Goal: Communication & Community: Connect with others

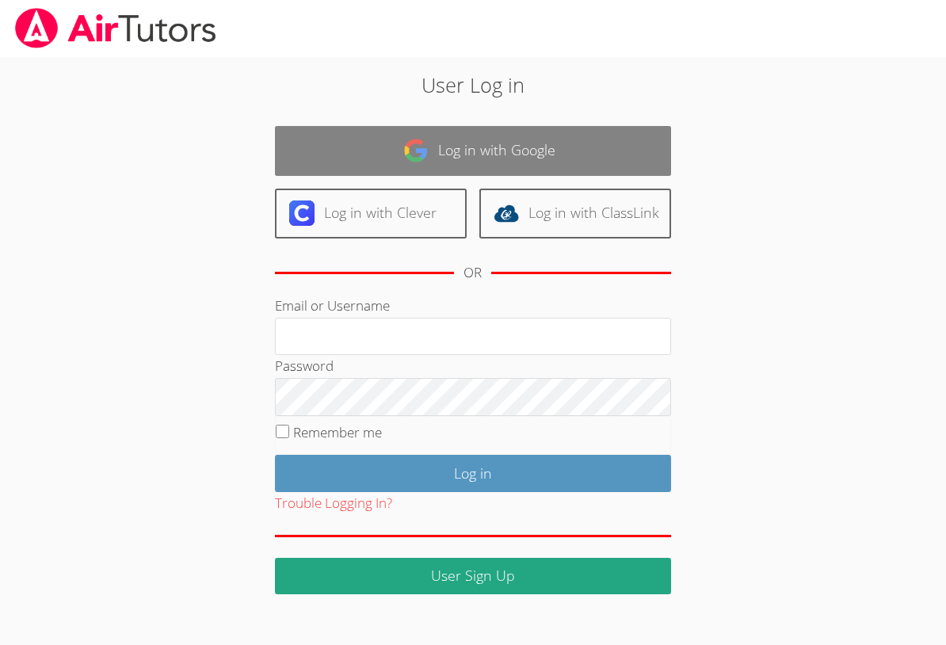
click at [466, 151] on link "Log in with Google" at bounding box center [473, 151] width 396 height 50
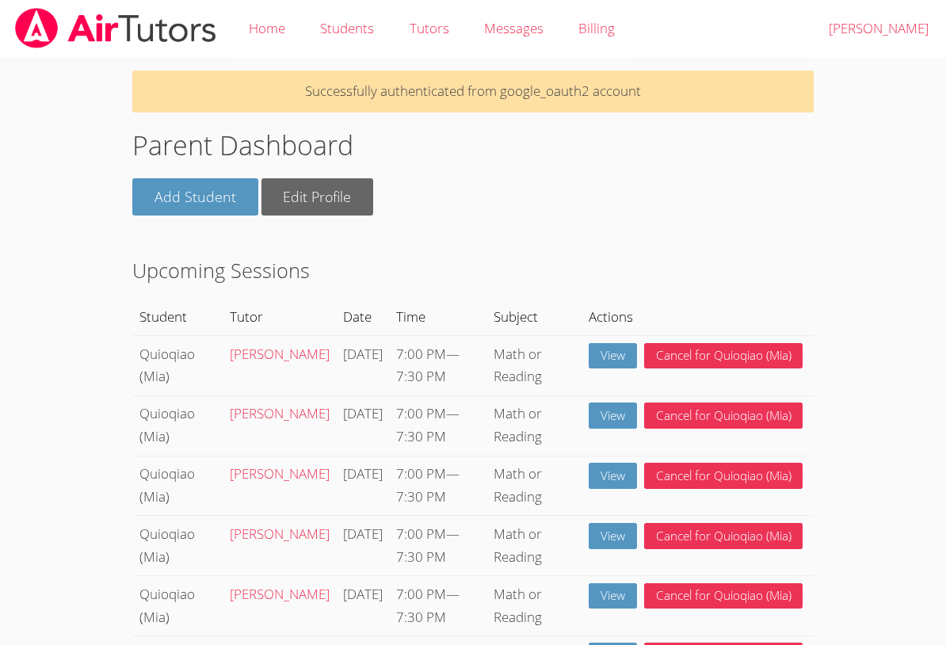
click at [913, 176] on body "Home Students Tutors Messages Billing Logout Hui Successfully authenticated fro…" at bounding box center [473, 322] width 946 height 645
drag, startPoint x: 913, startPoint y: 176, endPoint x: 910, endPoint y: 350, distance: 174.3
click at [909, 360] on body "Home Students Tutors Messages Billing Logout Hui Successfully authenticated fro…" at bounding box center [473, 322] width 946 height 645
click at [885, 369] on body "Home Students Tutors Messages Billing Logout Hui Successfully authenticated fro…" at bounding box center [473, 322] width 946 height 645
drag, startPoint x: 885, startPoint y: 369, endPoint x: 850, endPoint y: 513, distance: 148.3
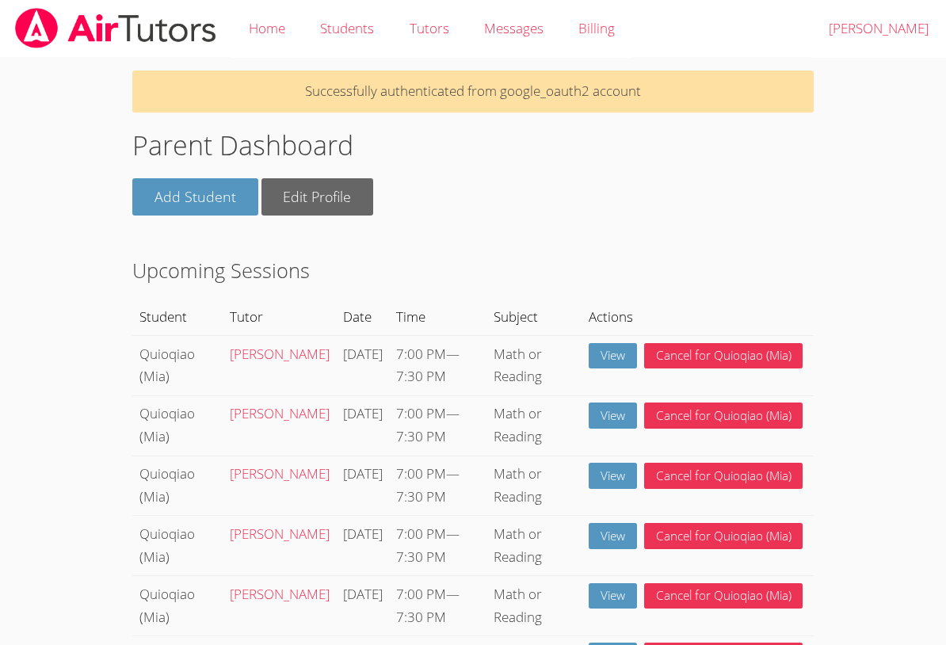
click at [850, 513] on body "Home Students Tutors Messages Billing Logout Hui Successfully authenticated fro…" at bounding box center [473, 322] width 946 height 645
click at [611, 360] on link "View" at bounding box center [613, 356] width 48 height 26
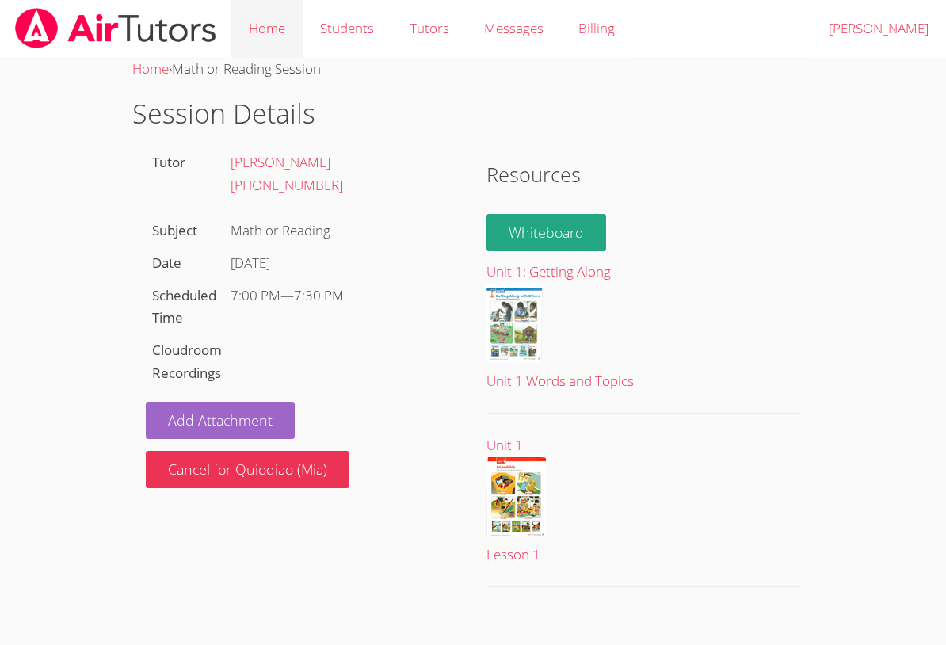
click at [277, 29] on link "Home" at bounding box center [266, 29] width 71 height 58
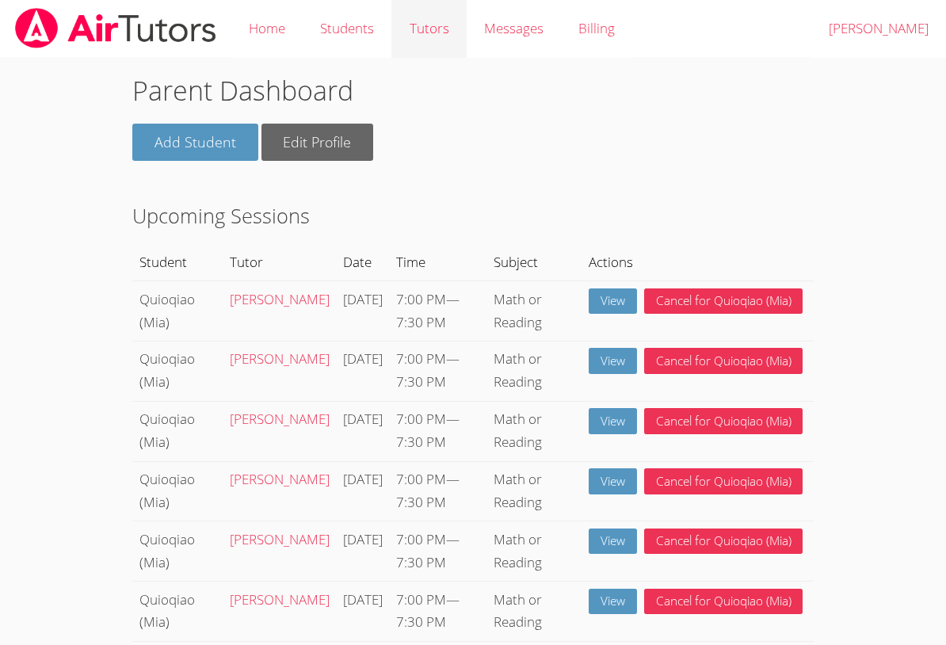
click at [438, 34] on link "Tutors" at bounding box center [428, 29] width 74 height 58
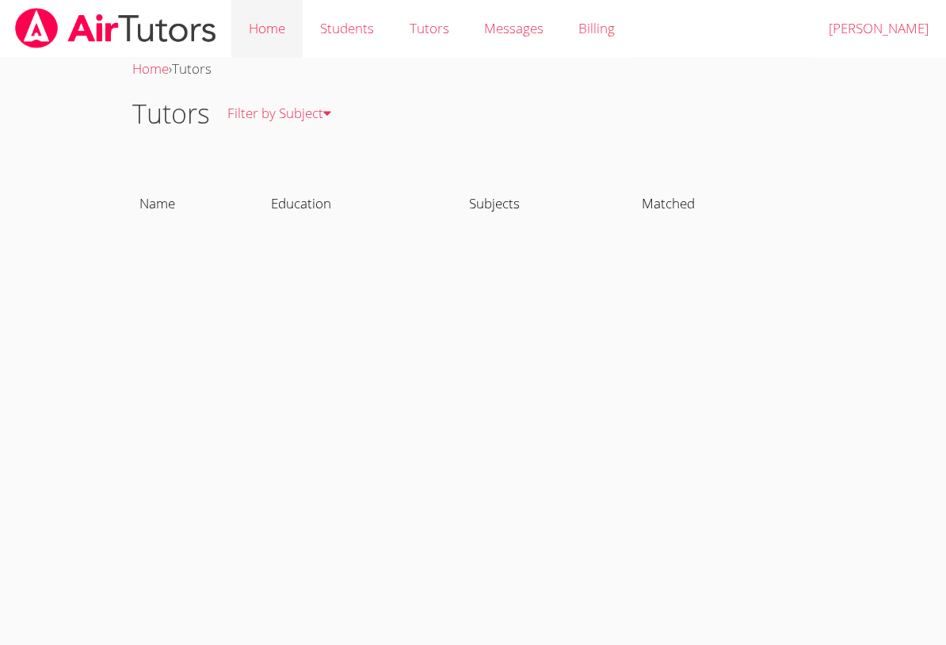
click at [272, 32] on link "Home" at bounding box center [266, 29] width 71 height 58
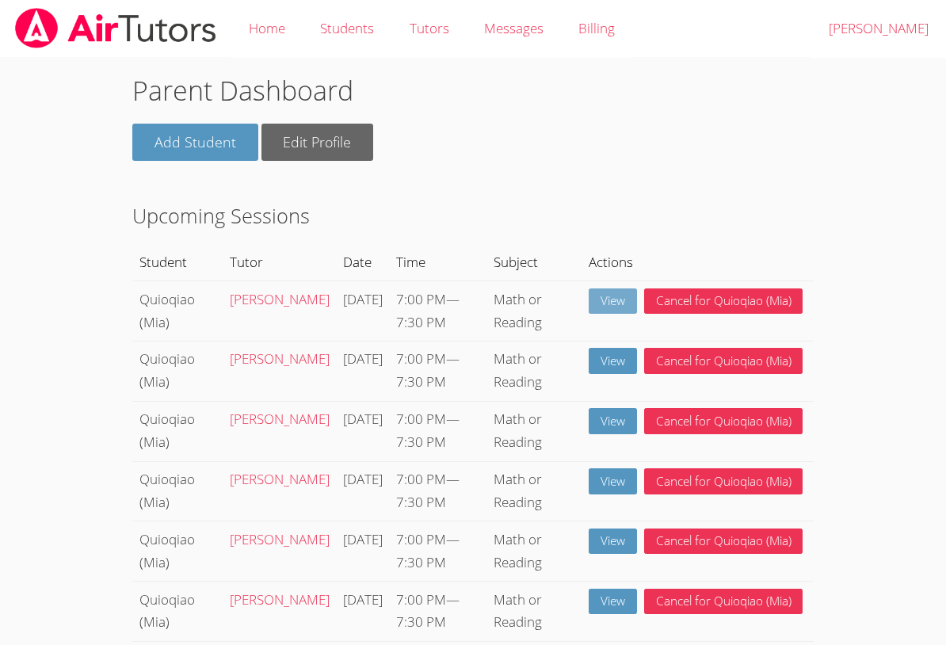
click at [611, 304] on link "View" at bounding box center [613, 301] width 48 height 26
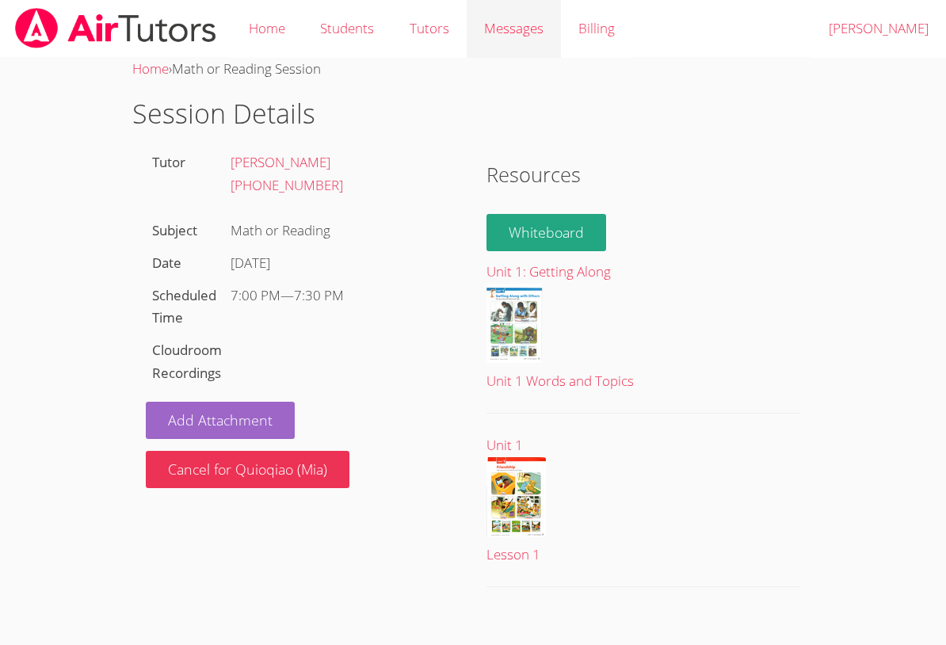
click at [524, 34] on span "Messages" at bounding box center [513, 28] width 59 height 18
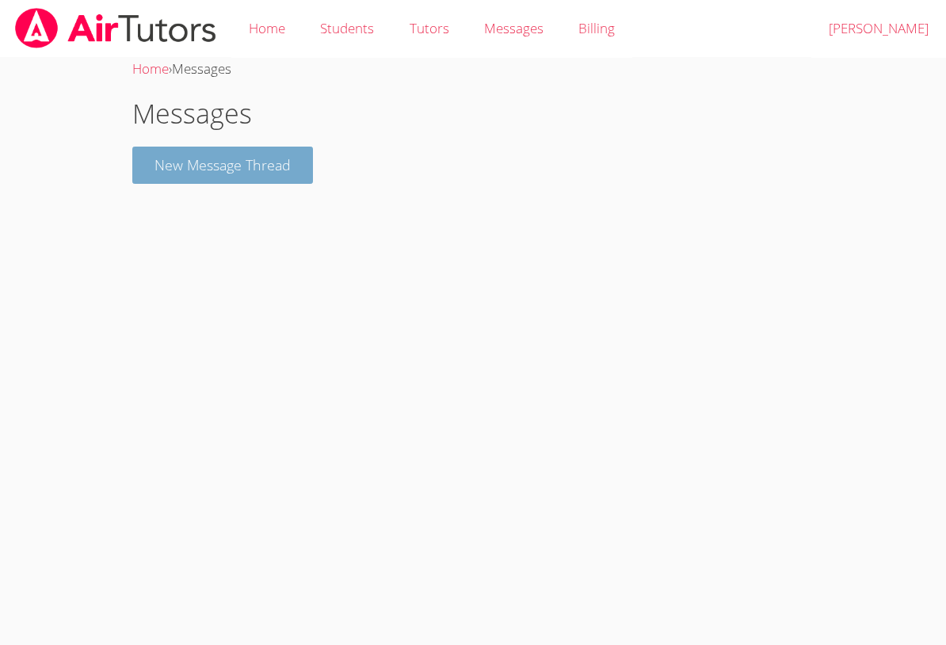
click at [261, 170] on button "New Message Thread" at bounding box center [222, 165] width 181 height 37
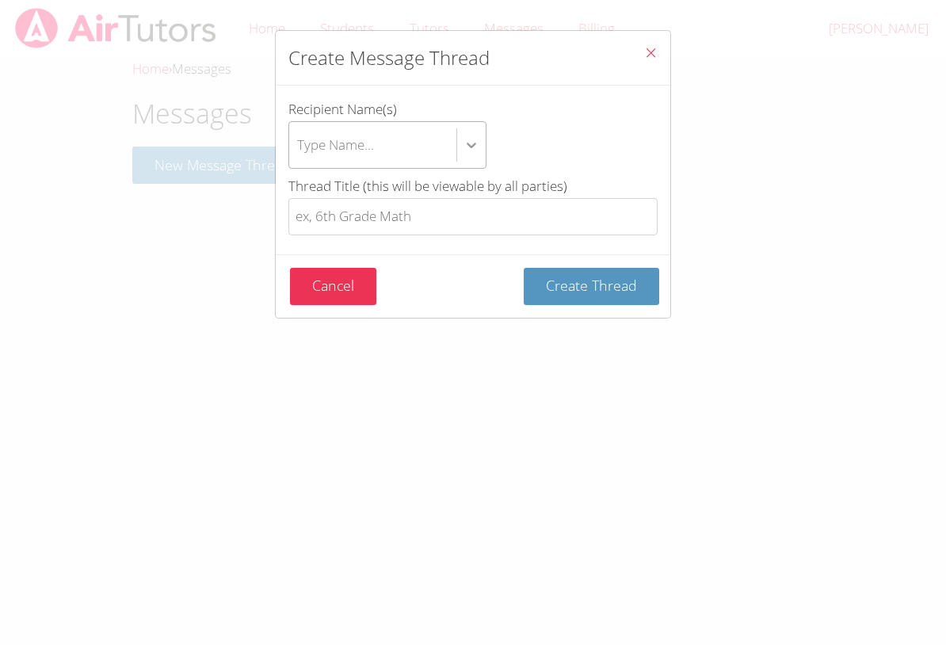
click at [471, 147] on icon "btn solid blue btn-info" at bounding box center [472, 146] width 10 height 6
click at [299, 147] on input "Recipient Name(s) Type Name..." at bounding box center [298, 145] width 2 height 36
click at [699, 67] on div "Create Message Thread Recipient Name(s) Type Name... Thread Title (this will be…" at bounding box center [473, 322] width 946 height 645
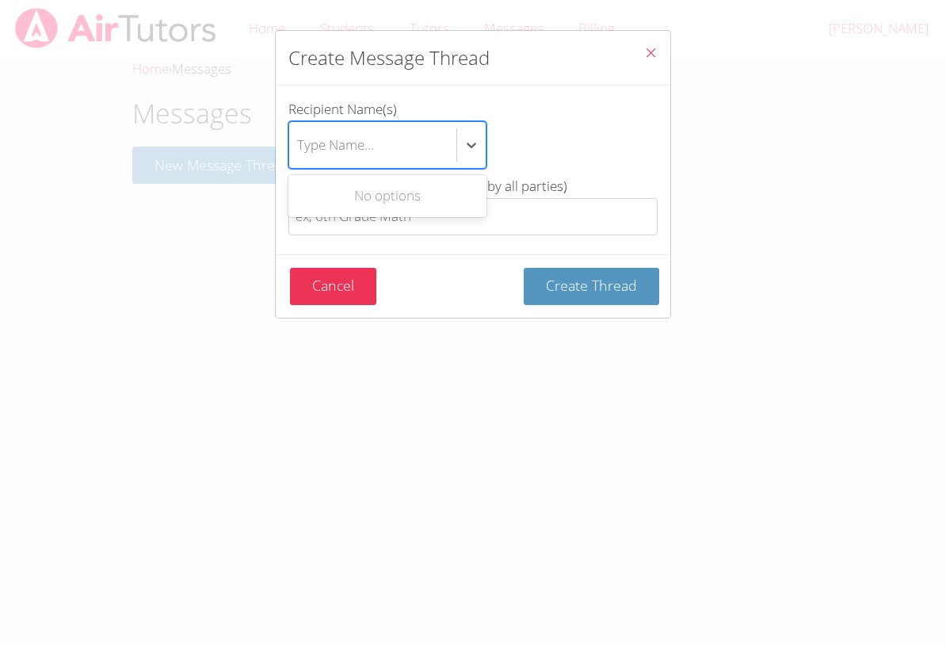
click at [340, 147] on div "Type Name..." at bounding box center [335, 144] width 77 height 23
click at [299, 147] on input "Recipient Name(s) Use Up and Down to choose options, press Enter to select the …" at bounding box center [298, 145] width 2 height 36
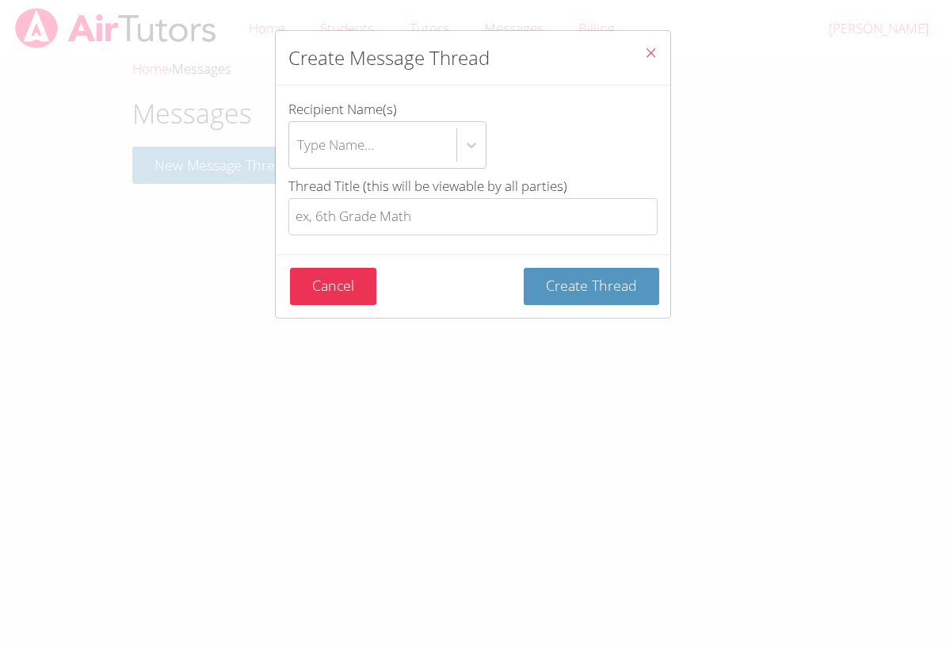
click at [712, 142] on div "Create Message Thread Recipient Name(s) Type Name... Thread Title (this will be…" at bounding box center [473, 322] width 946 height 645
click at [653, 53] on icon "Close" at bounding box center [650, 52] width 13 height 13
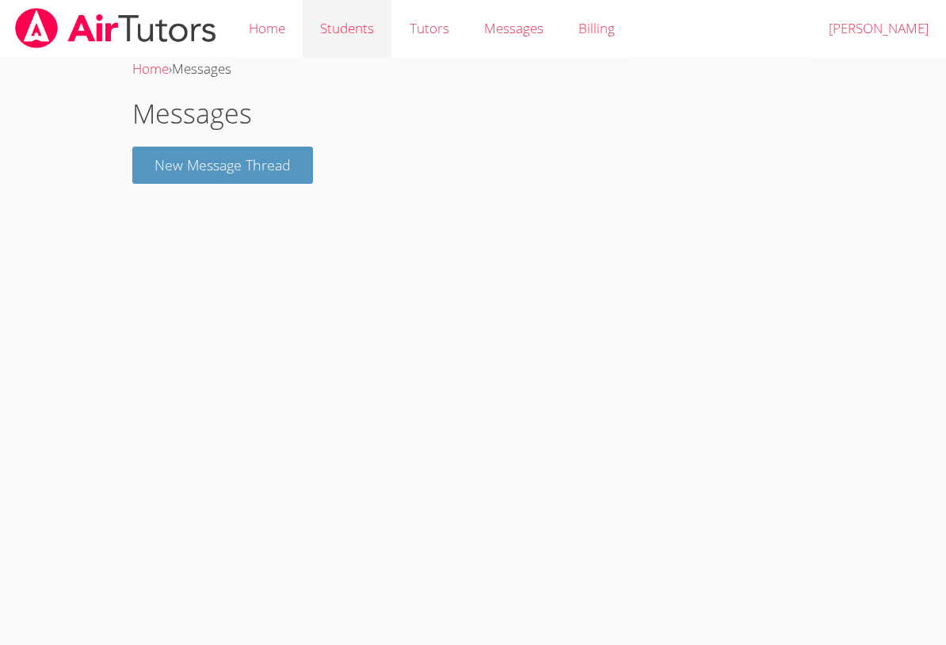
click at [338, 18] on link "Students" at bounding box center [347, 29] width 89 height 58
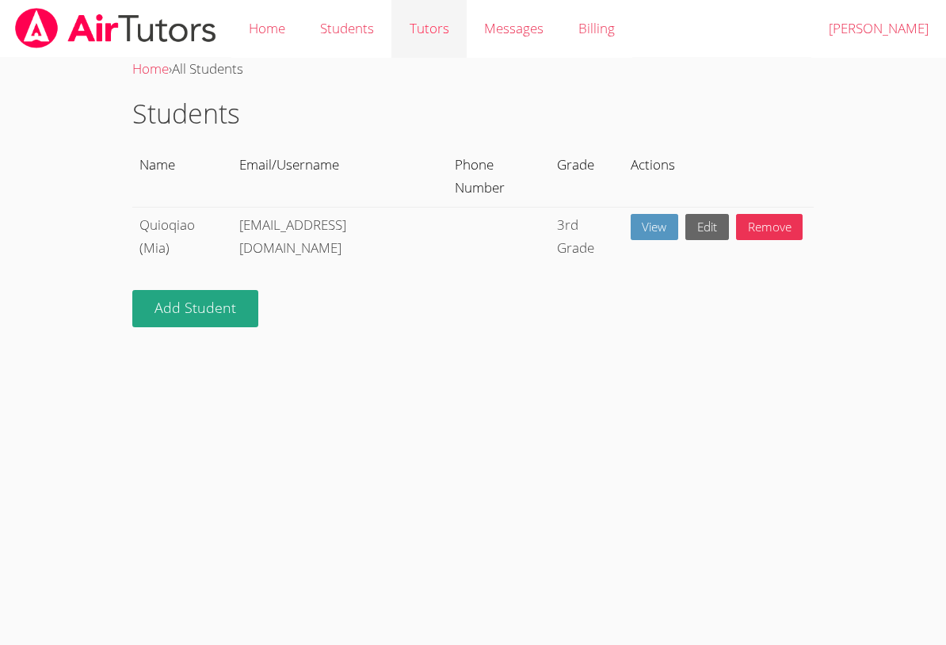
click at [440, 25] on link "Tutors" at bounding box center [428, 29] width 74 height 58
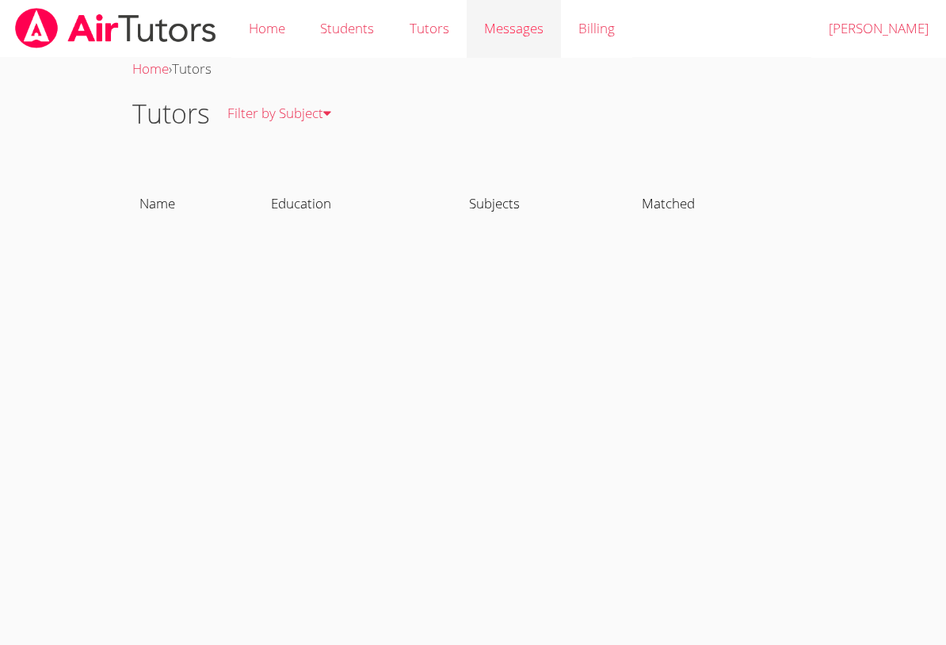
click at [501, 26] on span "Messages" at bounding box center [513, 28] width 59 height 18
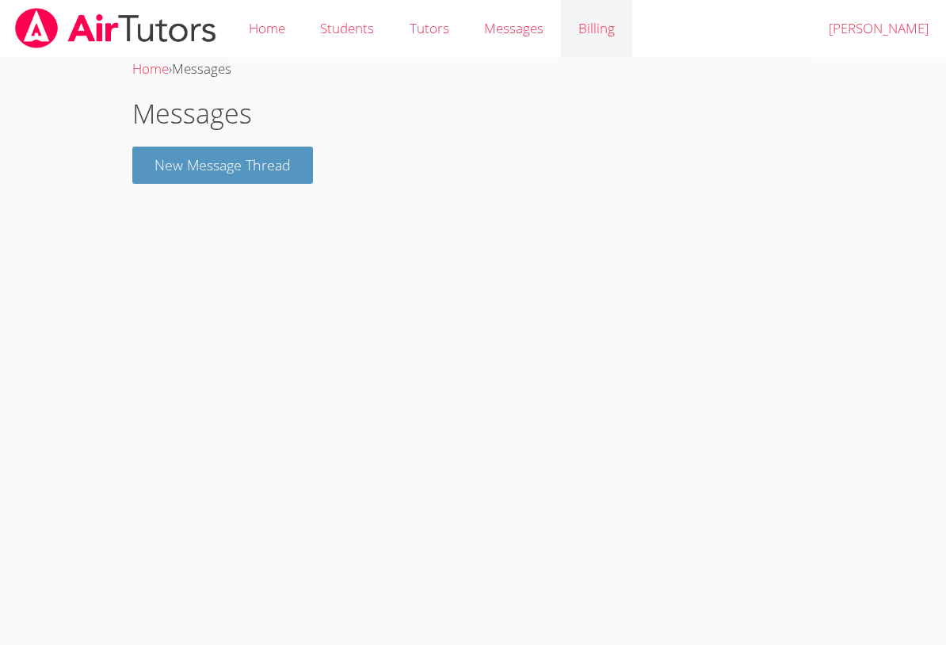
click at [580, 25] on link "Billing" at bounding box center [596, 29] width 71 height 58
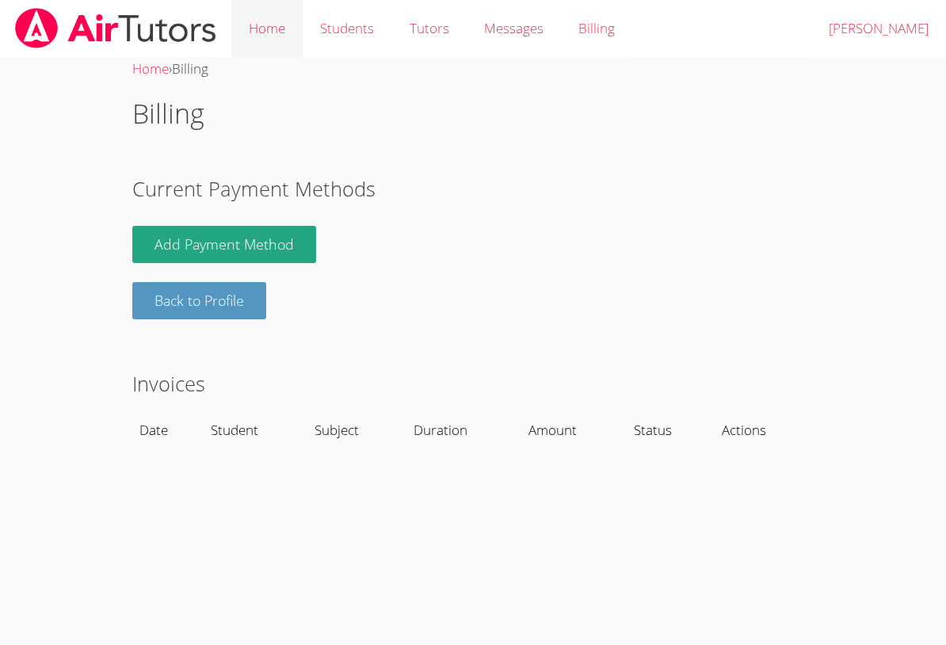
click at [262, 32] on link "Home" at bounding box center [266, 29] width 71 height 58
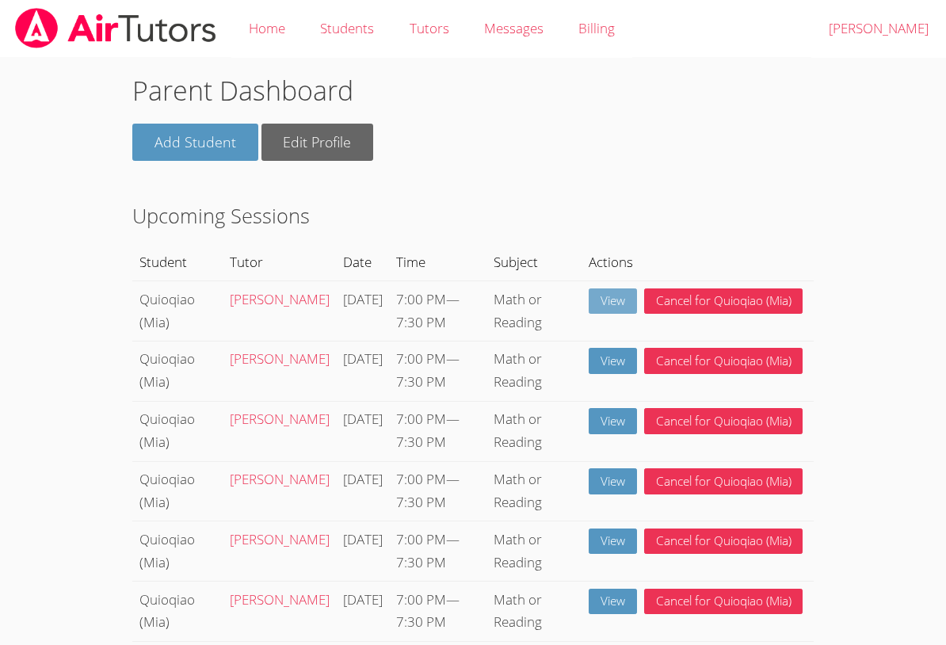
click at [617, 300] on link "View" at bounding box center [613, 301] width 48 height 26
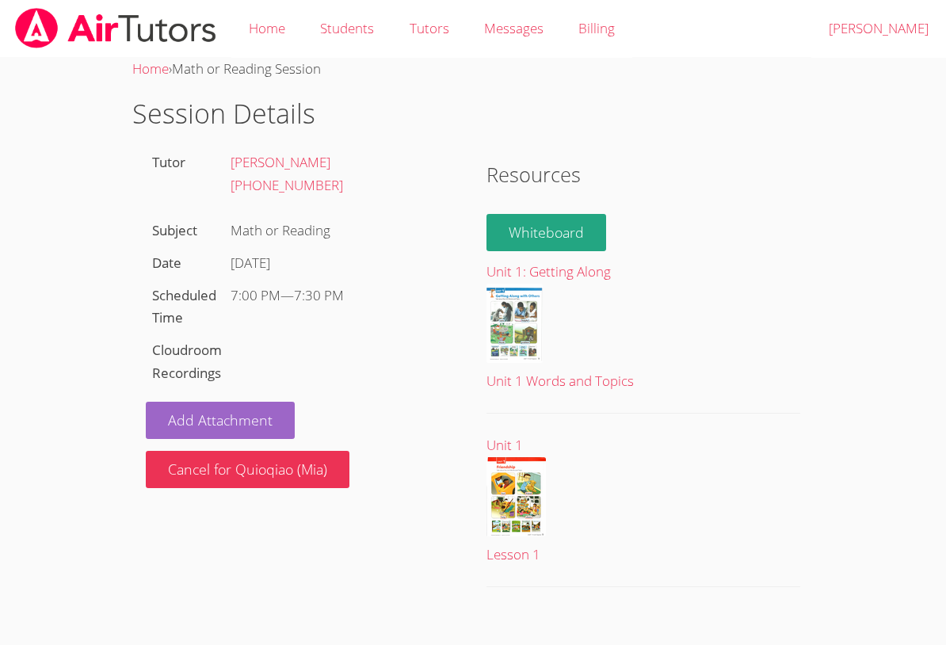
click at [207, 353] on label "Cloudroom Recordings" at bounding box center [187, 361] width 70 height 41
